Goal: Task Accomplishment & Management: Use online tool/utility

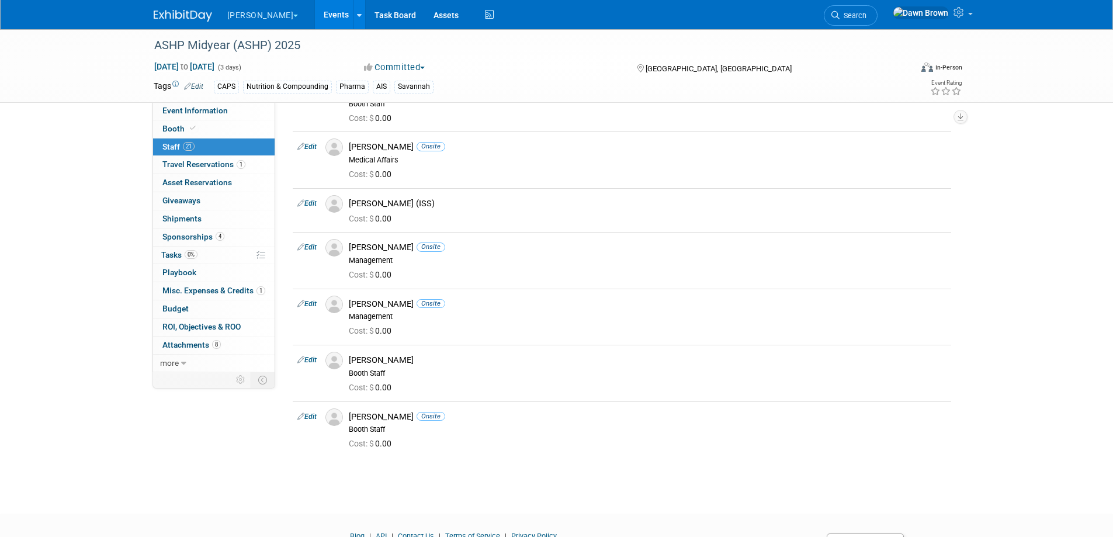
scroll to position [833, 0]
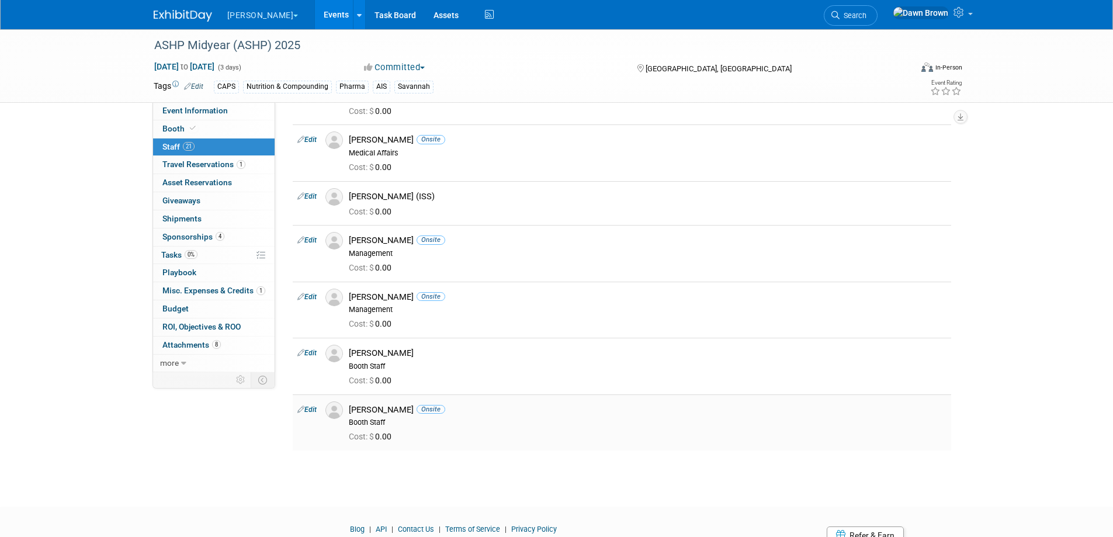
click at [299, 409] on icon at bounding box center [300, 409] width 7 height 12
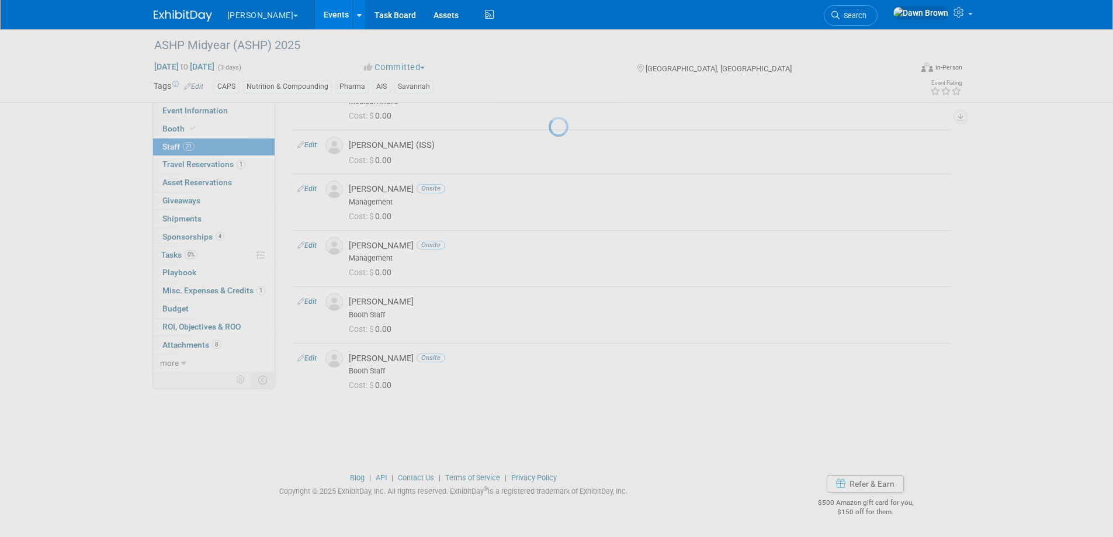
select select "1bdf362f-135f-48c5-b1dd-6284817f0292"
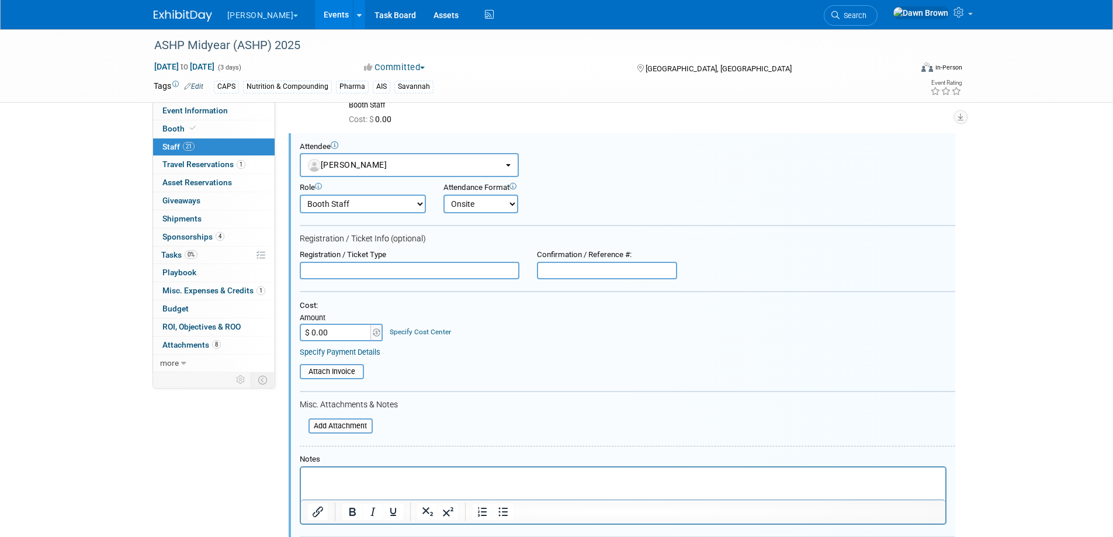
scroll to position [0, 0]
click at [376, 160] on span "[PERSON_NAME]" at bounding box center [347, 164] width 79 height 9
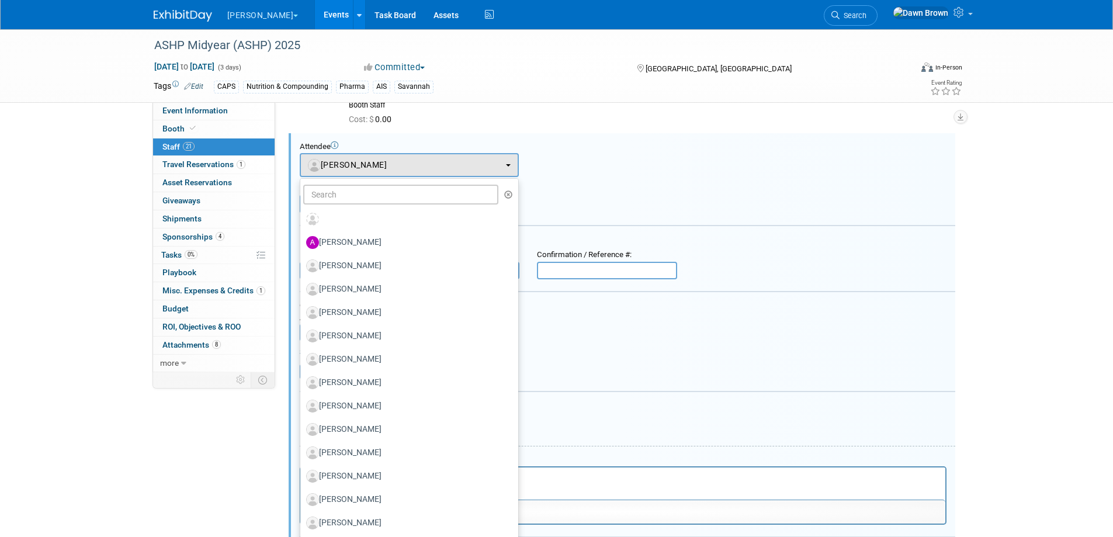
click at [566, 159] on div "Attendee <img src="https://www.exhibitday.com/Images/Unassigned-User-Icon.png" …" at bounding box center [628, 160] width 656 height 36
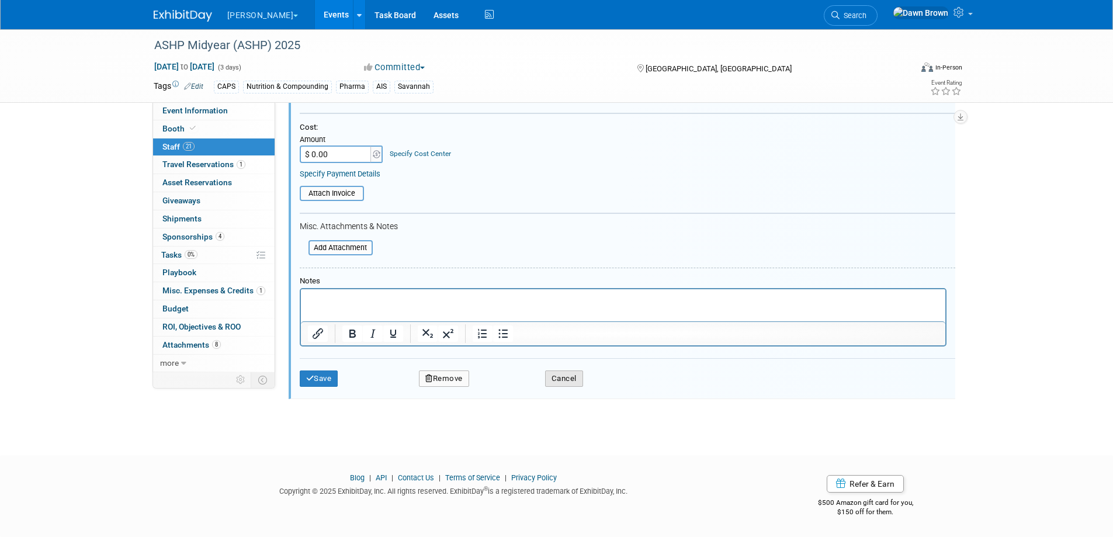
click at [583, 381] on button "Cancel" at bounding box center [564, 378] width 38 height 16
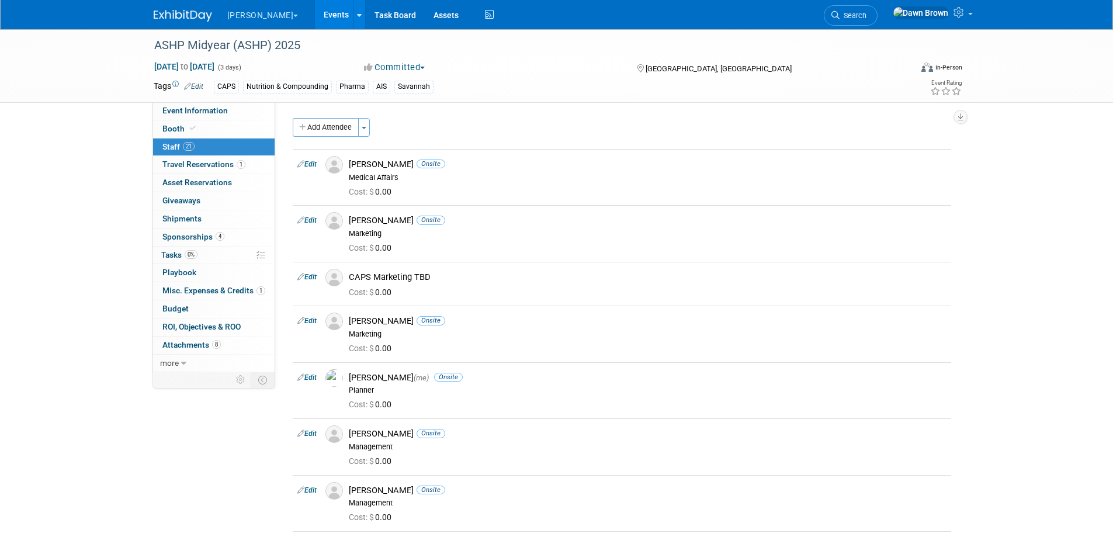
click at [315, 12] on link "Events" at bounding box center [336, 14] width 43 height 29
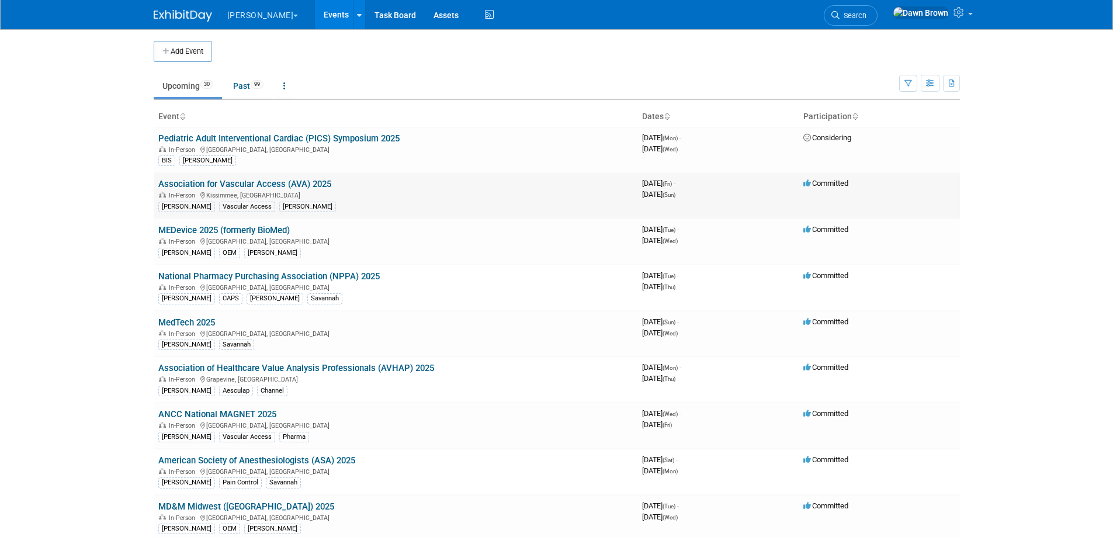
click at [314, 188] on link "Association for Vascular Access (AVA) 2025" at bounding box center [244, 184] width 173 height 11
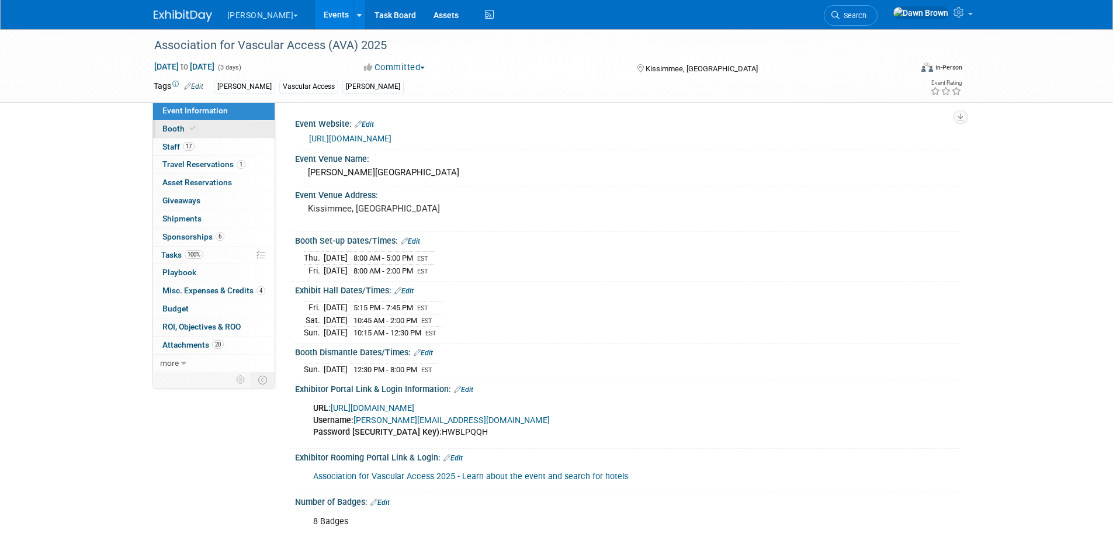
click at [168, 125] on span "Booth" at bounding box center [180, 128] width 36 height 9
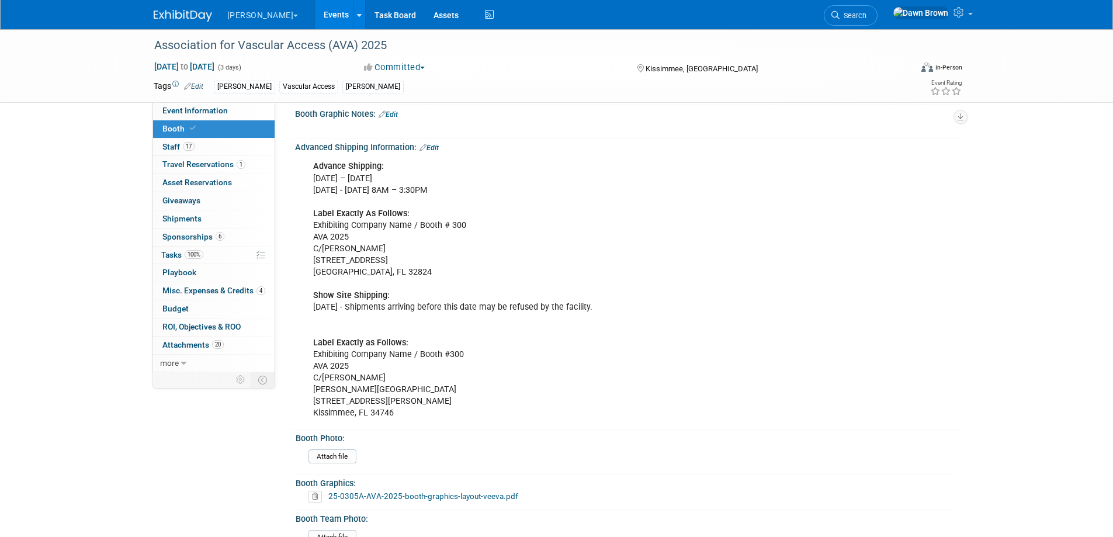
scroll to position [424, 0]
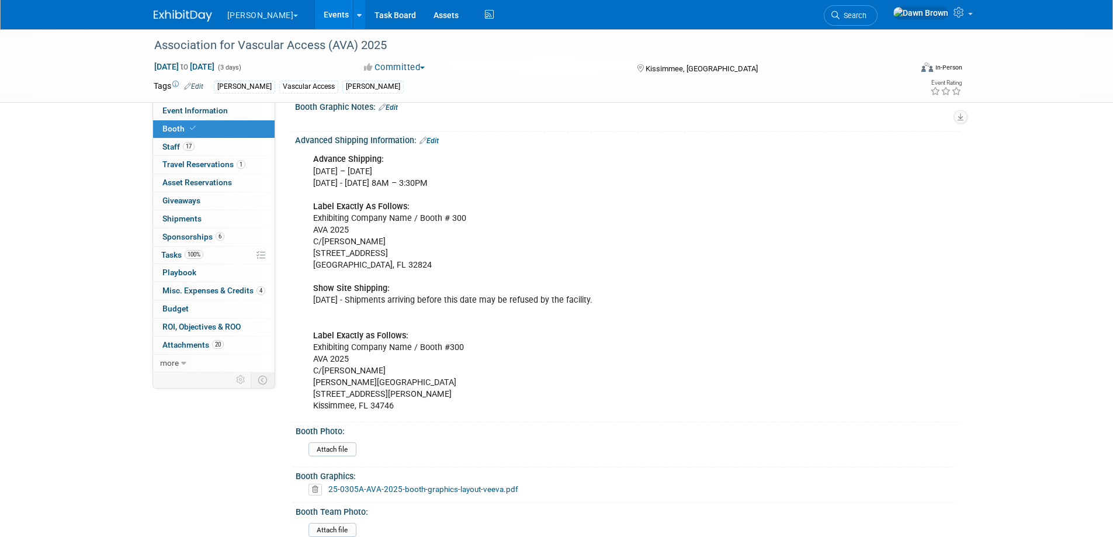
click at [570, 442] on div "Attach file" at bounding box center [629, 451] width 642 height 19
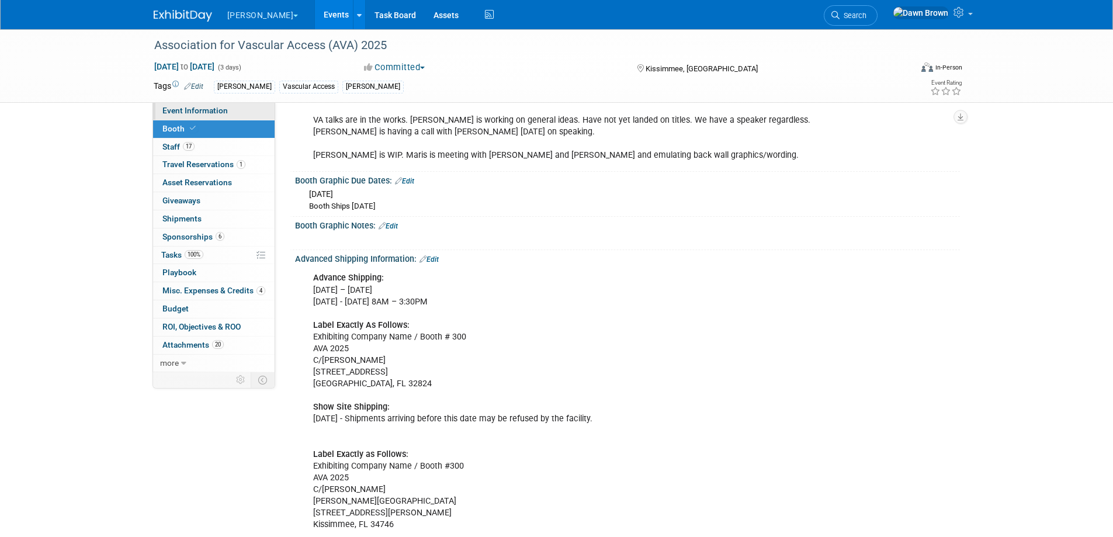
scroll to position [234, 0]
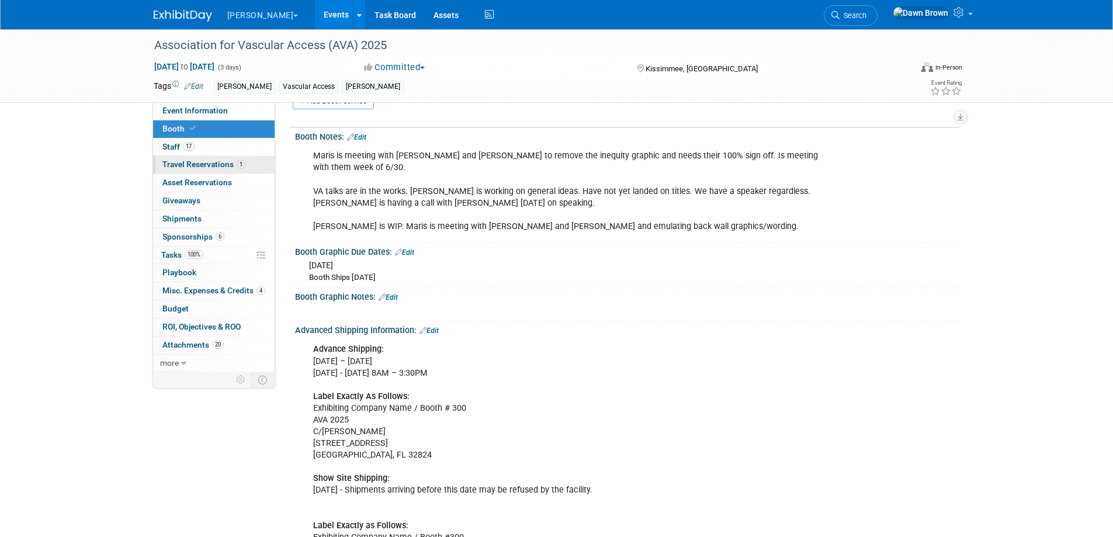
click at [185, 163] on span "Travel Reservations 1" at bounding box center [203, 164] width 83 height 9
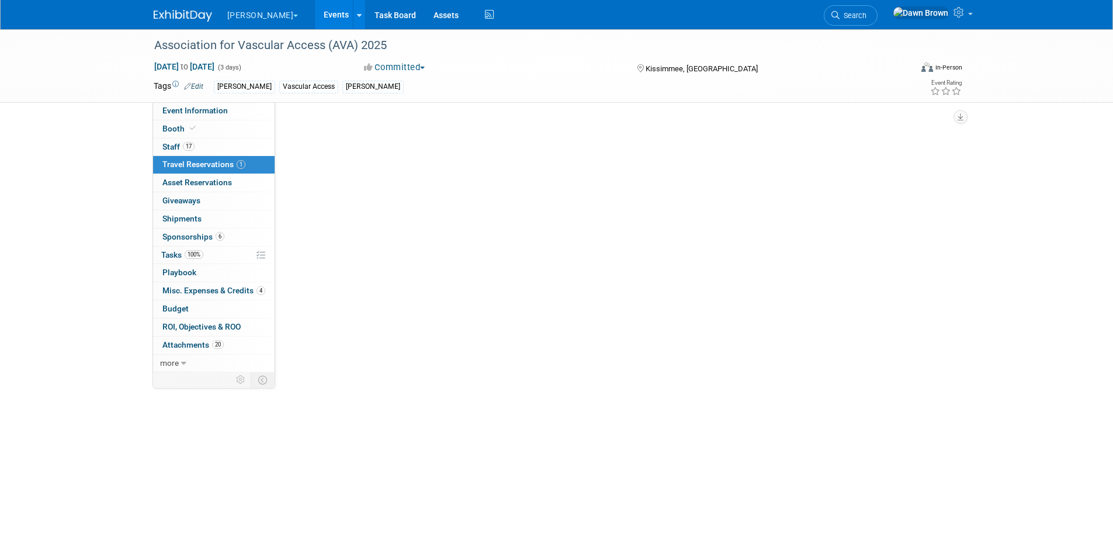
scroll to position [0, 0]
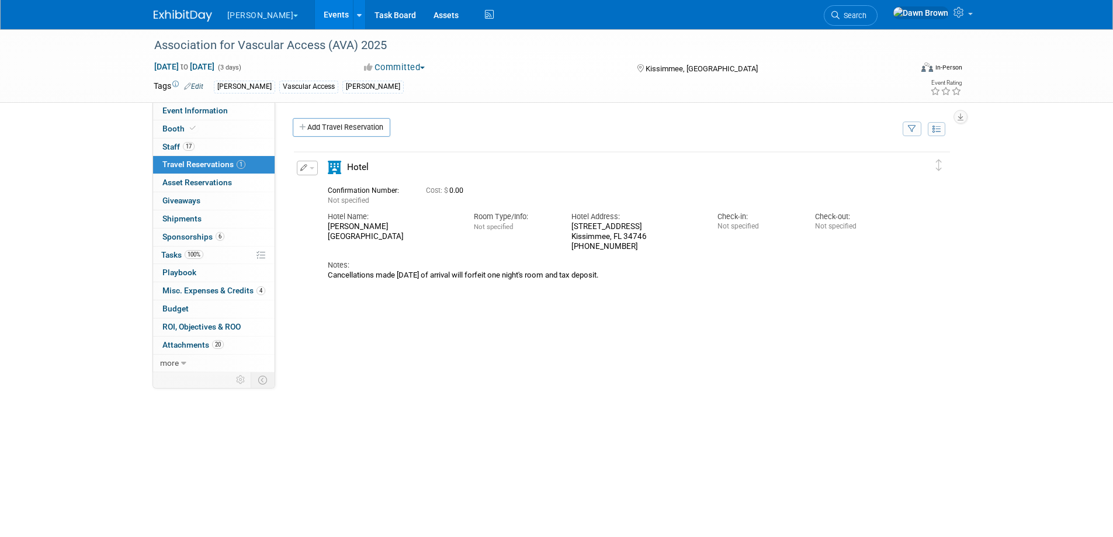
click at [940, 331] on div "Delete Reservation Not specified Cost: $ 0.00 Notes:" at bounding box center [622, 325] width 658 height 351
click at [210, 108] on span "Event Information" at bounding box center [194, 110] width 65 height 9
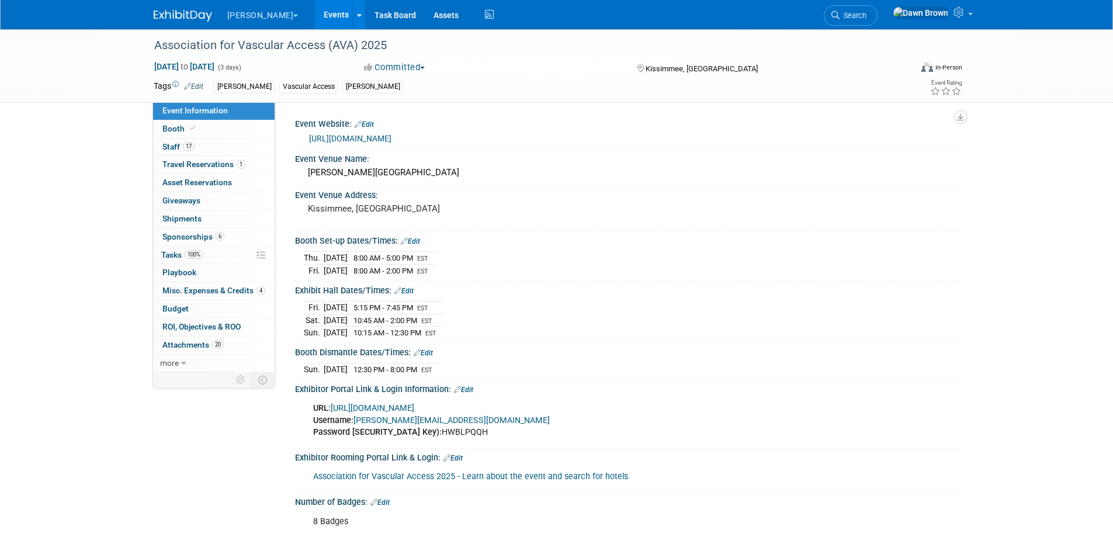
click at [315, 13] on link "Events" at bounding box center [336, 14] width 43 height 29
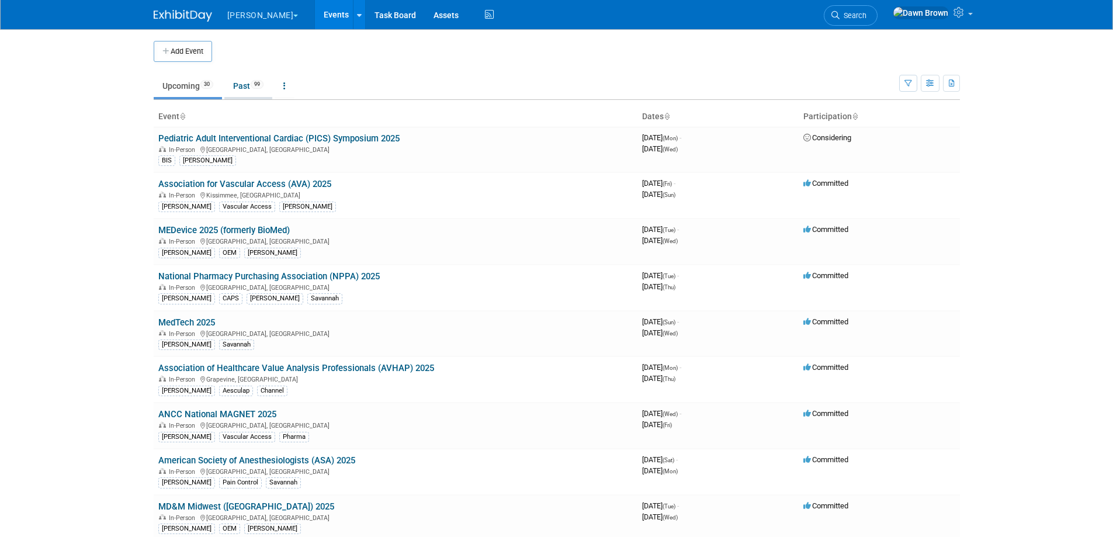
click at [256, 88] on link "Past 99" at bounding box center [248, 86] width 48 height 22
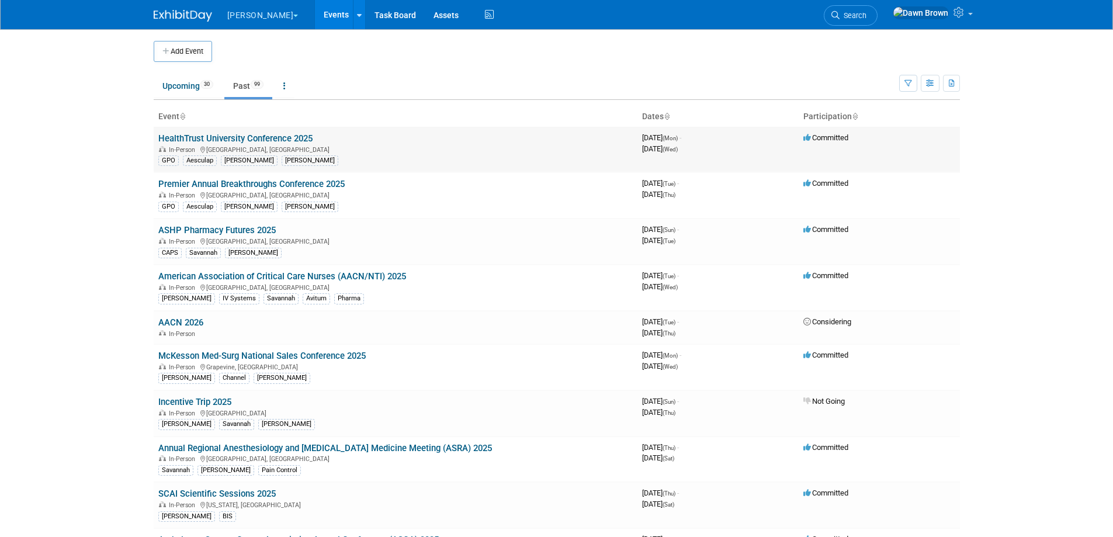
click at [255, 138] on link "HealthTrust University Conference 2025" at bounding box center [235, 138] width 154 height 11
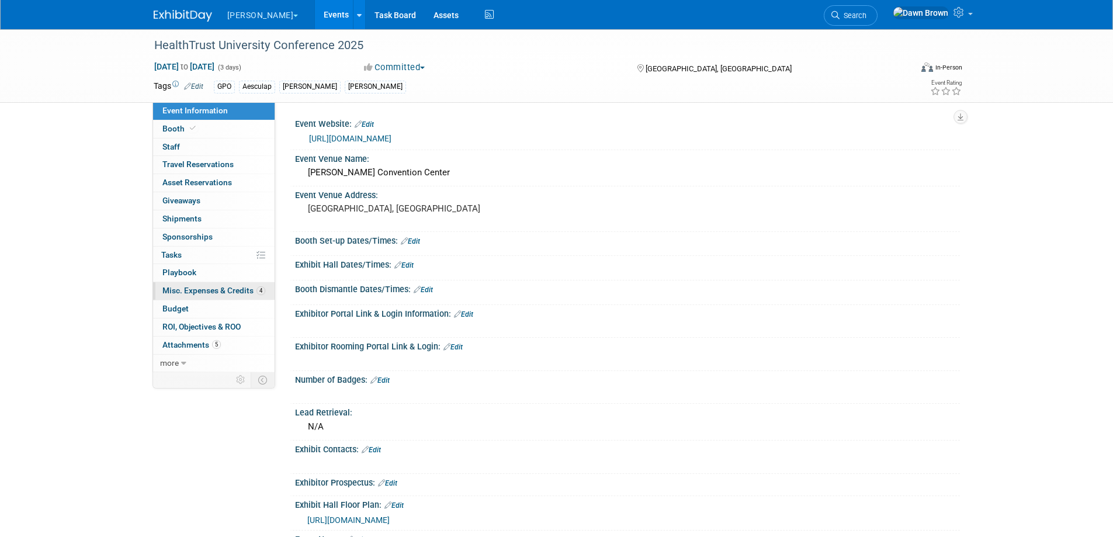
click at [228, 287] on span "Misc. Expenses & Credits 4" at bounding box center [213, 290] width 103 height 9
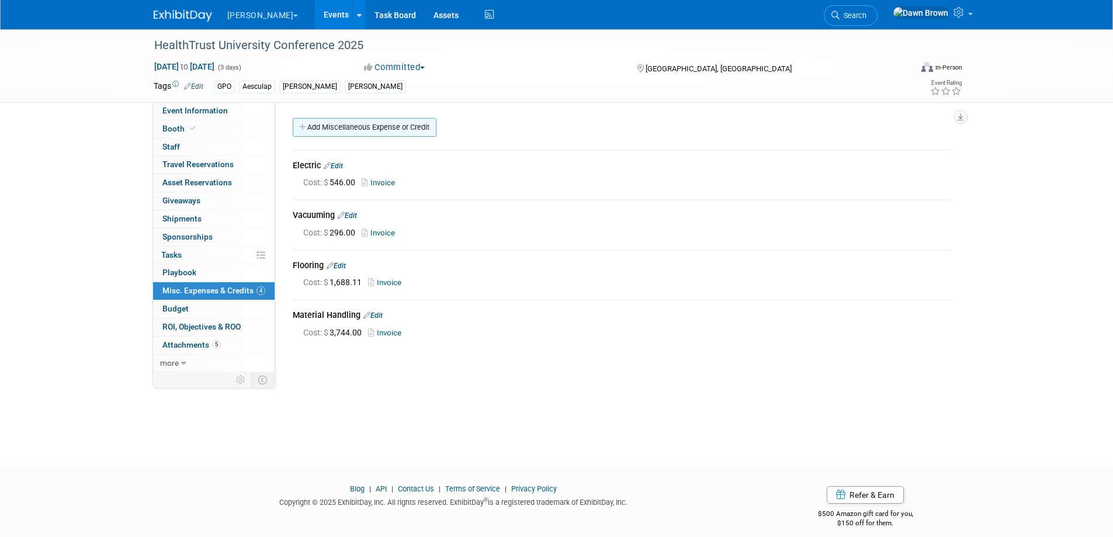
click at [355, 122] on link "Add Miscellaneous Expense or Credit" at bounding box center [365, 127] width 144 height 19
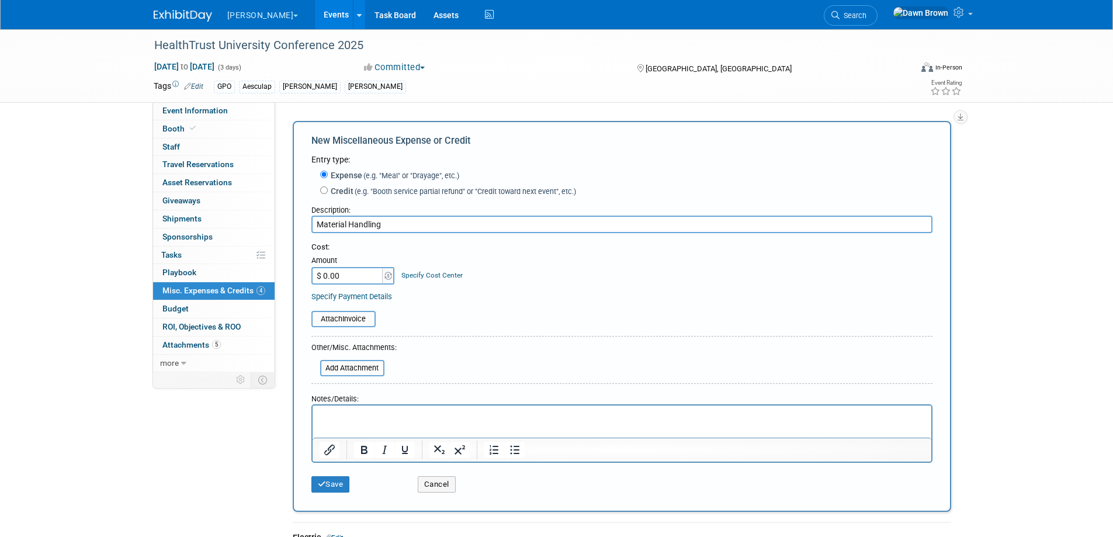
type input "Material Handling"
click at [354, 275] on input "$ 0.00" at bounding box center [347, 276] width 73 height 18
type input "$ 111.00"
click at [403, 275] on link "Specify Cost Center" at bounding box center [431, 275] width 61 height 8
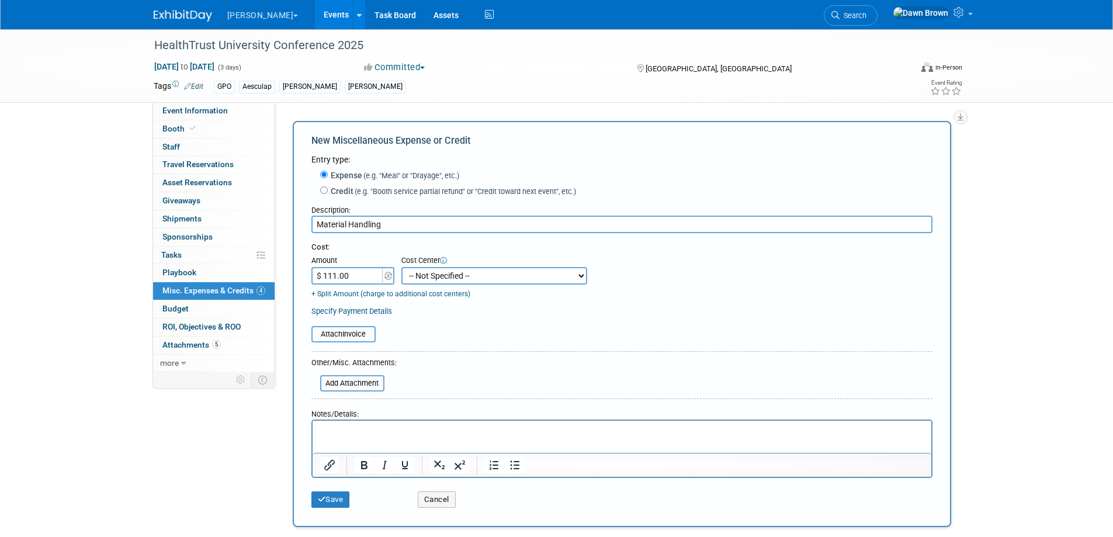
click at [403, 275] on select "-- Not Specified -- #3229006818 (Marketing Communications) #328006813 (BIS) #32…" at bounding box center [494, 276] width 186 height 18
select select "18965932"
click at [401, 268] on select "-- Not Specified -- #3229006818 (Marketing Communications) #328006813 (BIS) #32…" at bounding box center [494, 276] width 186 height 18
click at [362, 331] on input "file" at bounding box center [304, 334] width 139 height 14
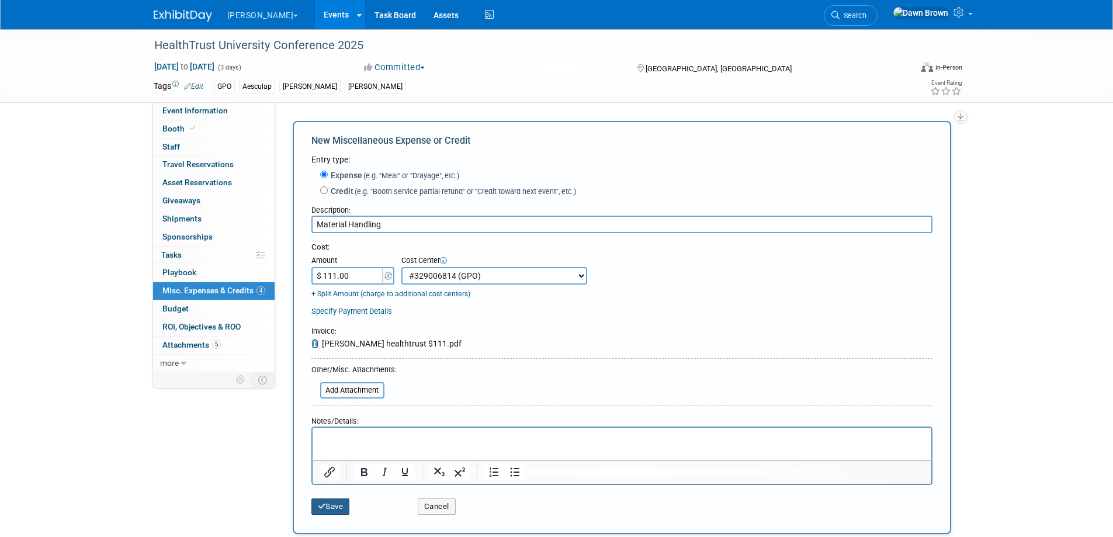
click at [337, 507] on button "Save" at bounding box center [330, 506] width 39 height 16
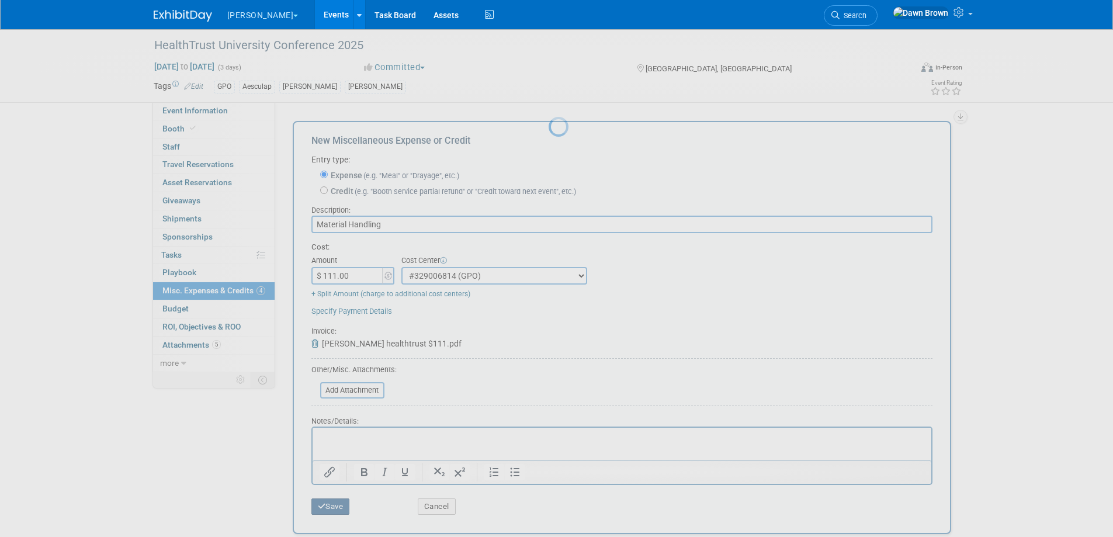
scroll to position [11, 0]
